Goal: Task Accomplishment & Management: Manage account settings

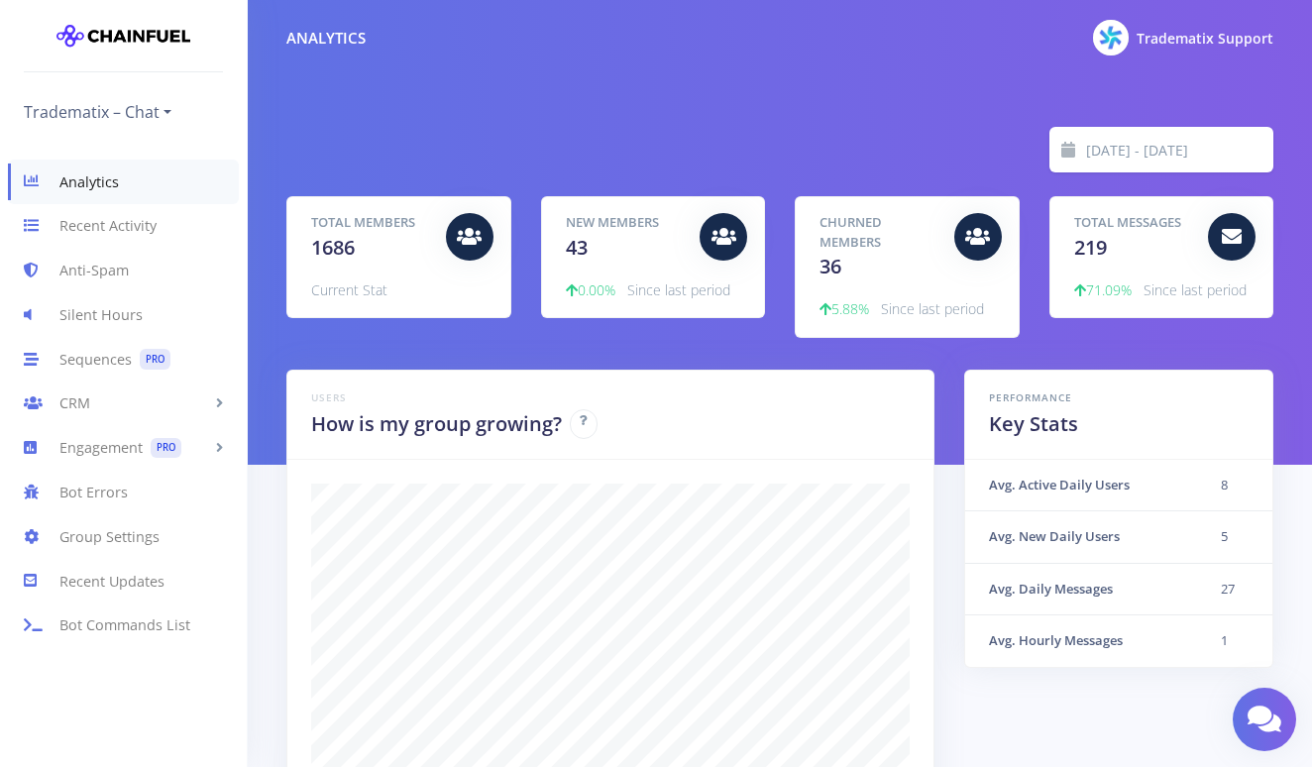
scroll to position [347, 937]
click at [137, 222] on link "Recent Activity" at bounding box center [123, 226] width 247 height 45
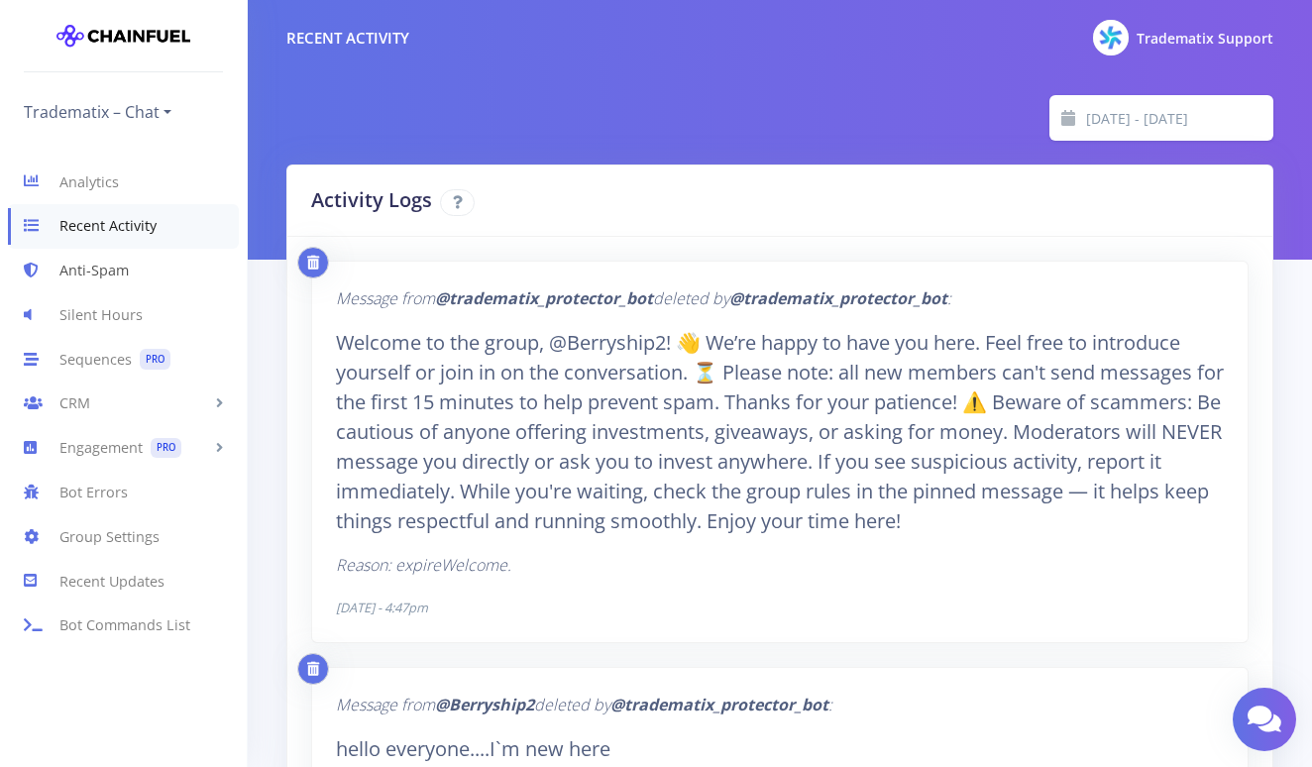
click at [134, 263] on link "Anti-Spam" at bounding box center [123, 271] width 247 height 45
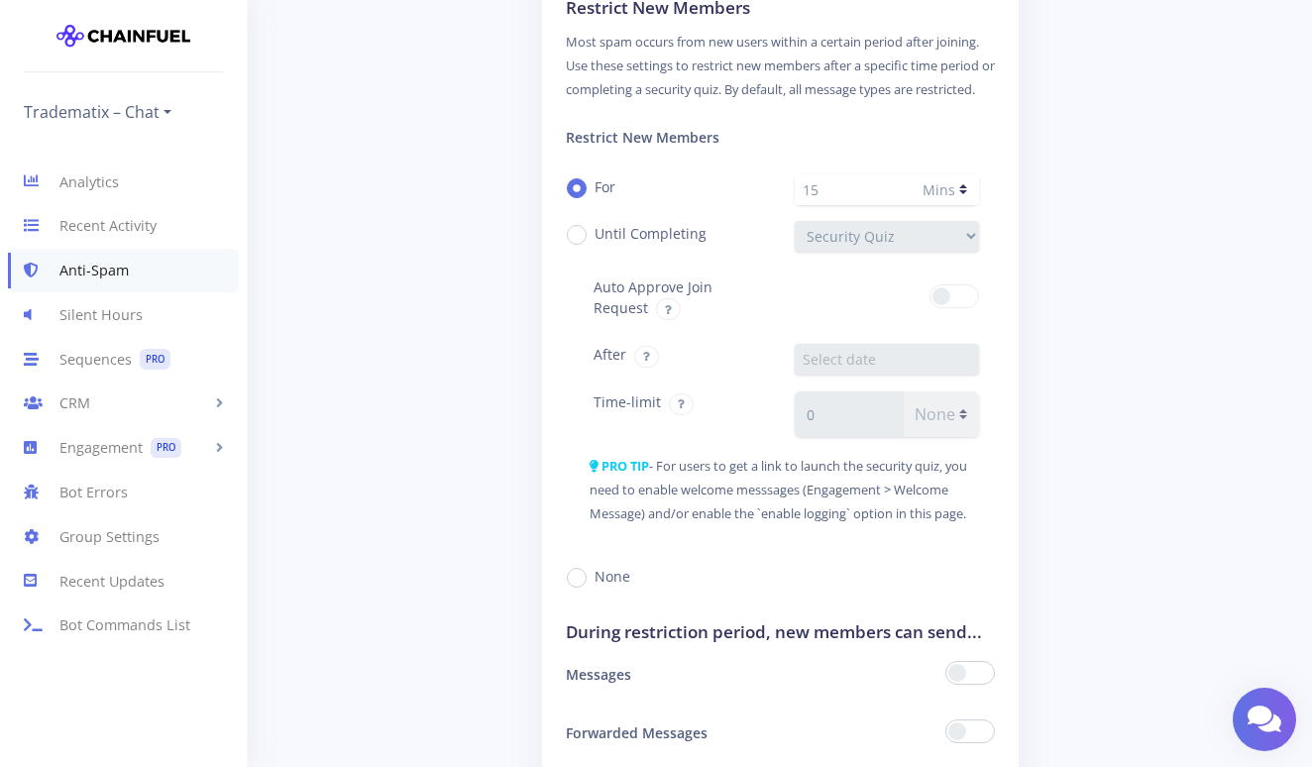
scroll to position [2284, 0]
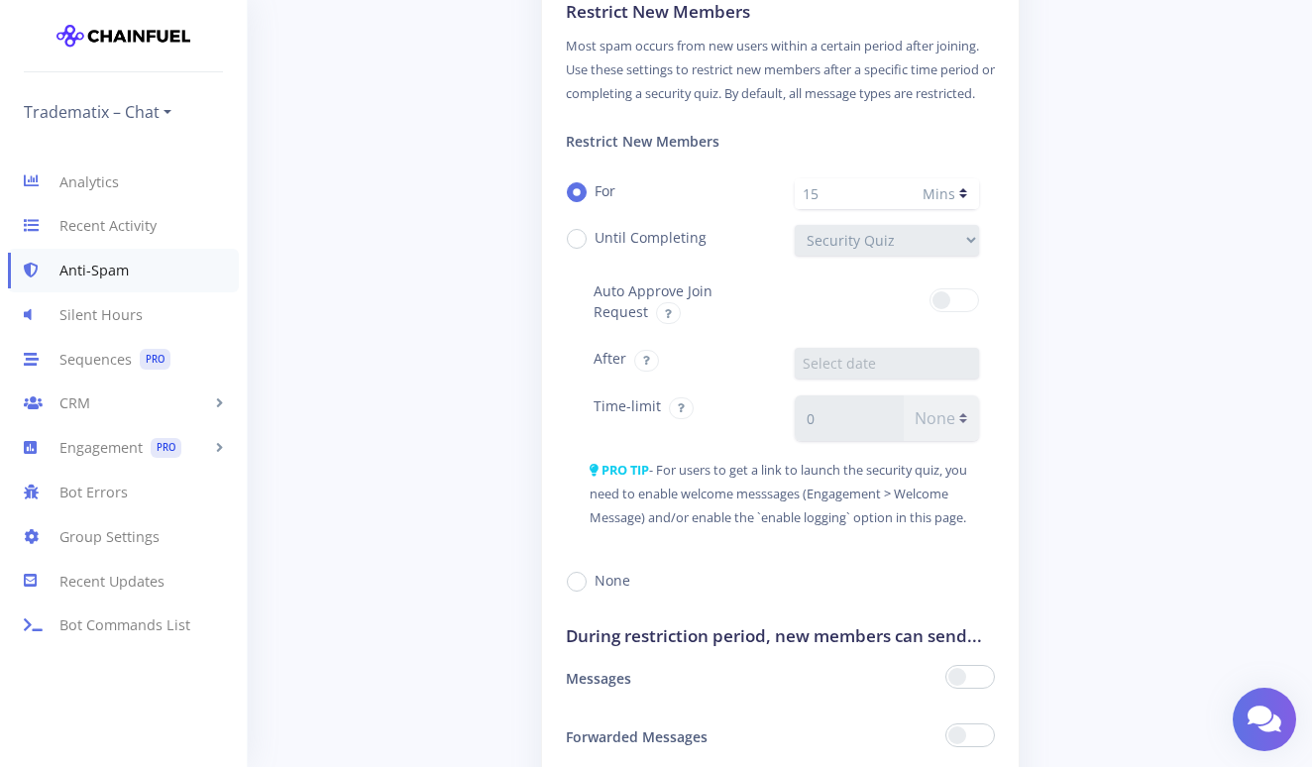
click at [595, 201] on label "For" at bounding box center [605, 190] width 21 height 21
click at [595, 191] on input "For" at bounding box center [601, 184] width 13 height 13
click at [595, 201] on label "For" at bounding box center [605, 190] width 21 height 21
click at [595, 191] on input "For" at bounding box center [601, 184] width 13 height 13
click at [582, 608] on div "Restrict New Members For 15 Mins Hrs Until Completing Security Quiz Auto Approv…" at bounding box center [780, 364] width 429 height 488
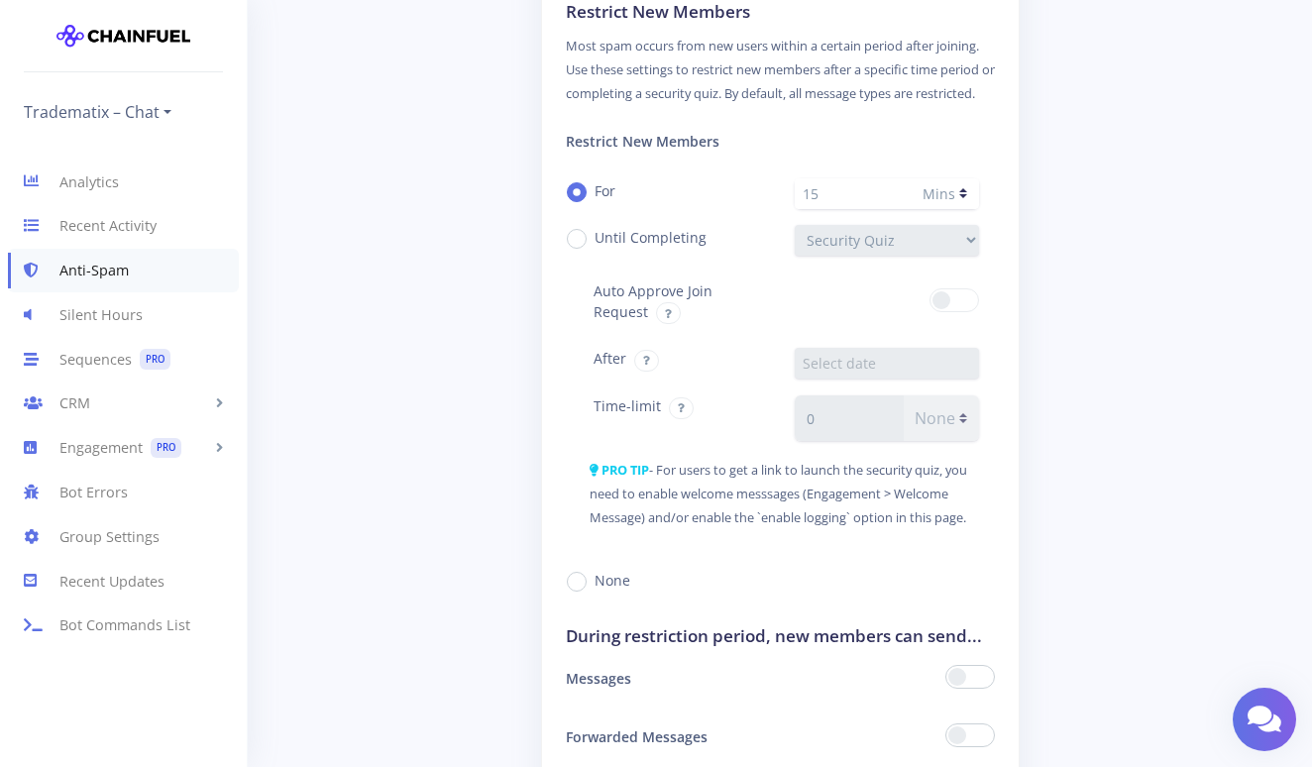
click at [595, 591] on label "None" at bounding box center [613, 580] width 36 height 21
click at [595, 581] on input "None" at bounding box center [601, 574] width 13 height 13
radio input "true"
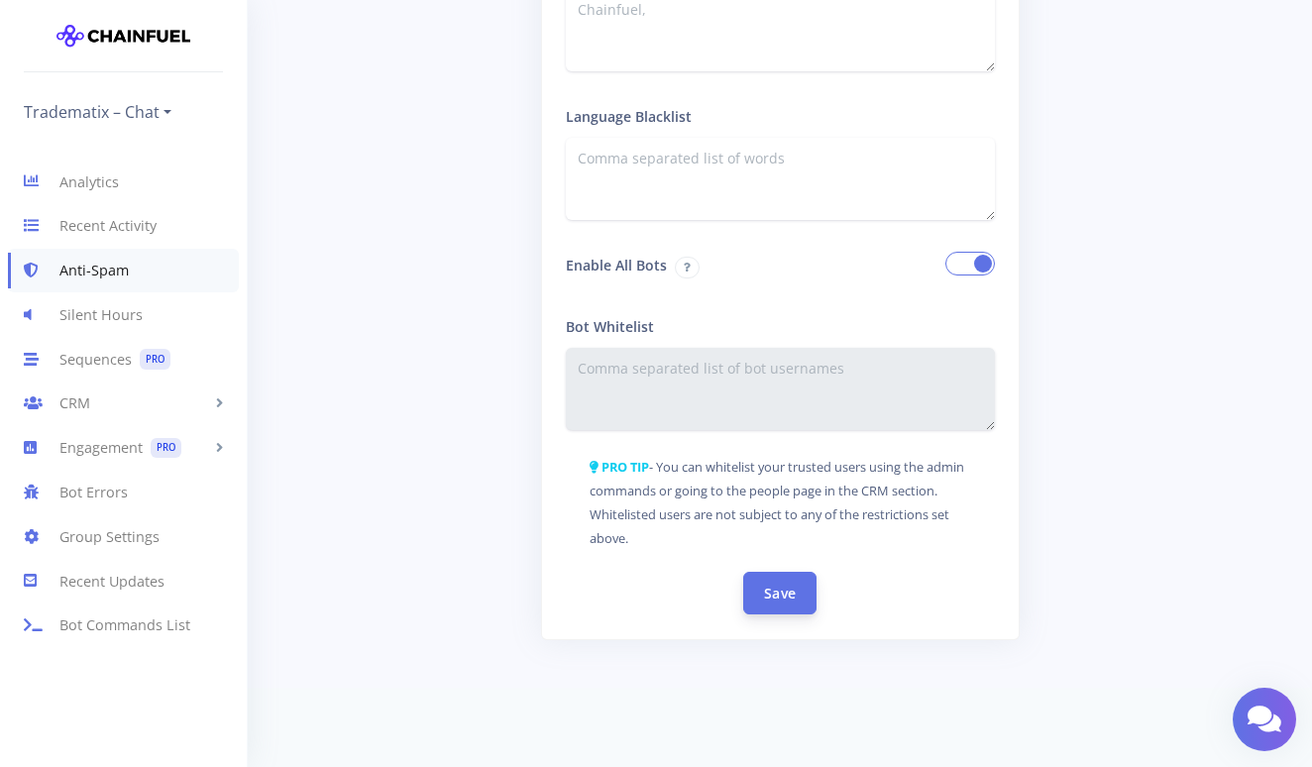
scroll to position [3592, 0]
click at [767, 586] on button "Save" at bounding box center [779, 593] width 73 height 43
